Goal: Register for event/course

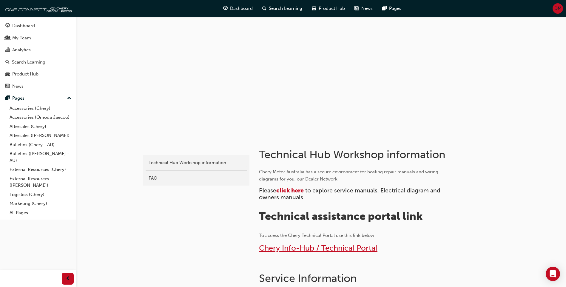
click at [339, 245] on span "Chery Info-Hub / Technical Portal" at bounding box center [318, 247] width 118 height 9
click at [284, 187] on span "click here" at bounding box center [289, 190] width 27 height 7
click at [288, 191] on span "click here" at bounding box center [289, 190] width 27 height 7
click at [294, 188] on span "click here" at bounding box center [289, 190] width 27 height 7
